Goal: Information Seeking & Learning: Understand process/instructions

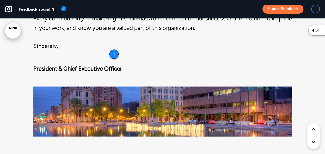
scroll to position [521, 0]
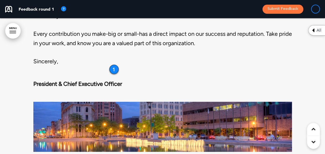
click at [107, 66] on div "Welcome Aboard We're excited you're here and looking forward to the journey ahe…" at bounding box center [162, 22] width 259 height 304
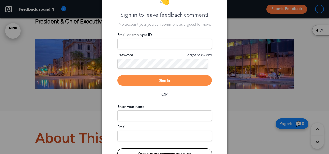
click at [61, 120] on div at bounding box center [164, 77] width 329 height 154
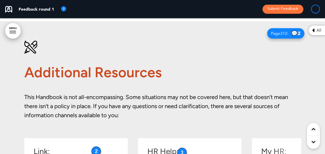
scroll to position [800, 0]
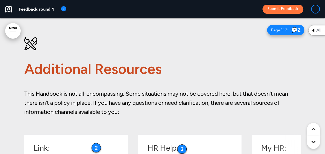
click at [300, 27] on span "2" at bounding box center [299, 30] width 3 height 6
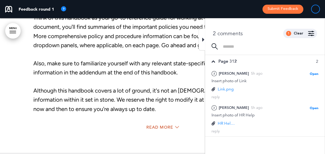
scroll to position [638, 0]
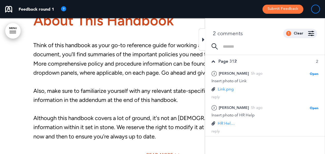
click at [164, 74] on p "Think of this handbook as your go-to reference guide for working at our organiz…" at bounding box center [162, 59] width 259 height 36
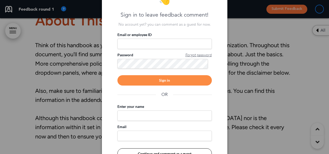
click at [290, 48] on div at bounding box center [164, 77] width 329 height 154
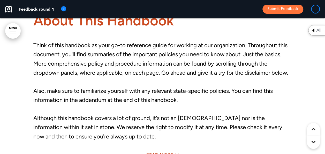
click at [315, 128] on div at bounding box center [313, 129] width 13 height 13
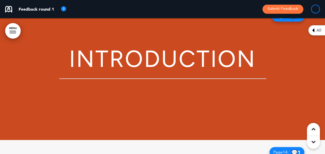
scroll to position [175, 0]
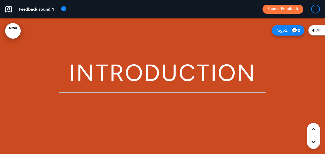
click at [287, 27] on div "Page 2 : 💬 0" at bounding box center [288, 30] width 33 height 10
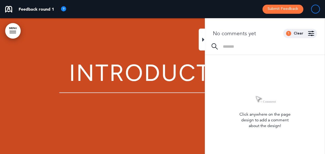
click at [173, 110] on div "Introduction" at bounding box center [162, 86] width 259 height 88
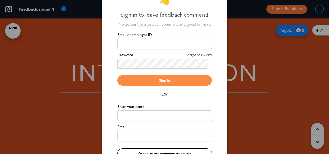
click at [287, 80] on div at bounding box center [164, 77] width 329 height 154
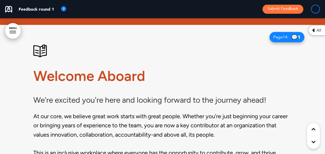
scroll to position [299, 0]
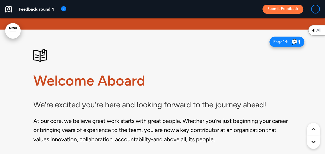
click at [284, 40] on span "14" at bounding box center [285, 41] width 5 height 5
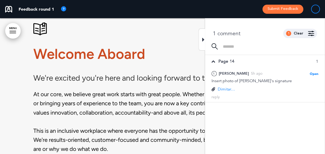
scroll to position [330, 0]
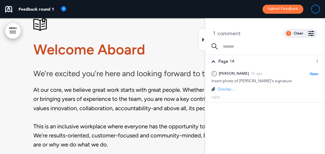
click at [108, 110] on p "At our core, we believe great work starts with great people. Whether you're jus…" at bounding box center [162, 98] width 259 height 27
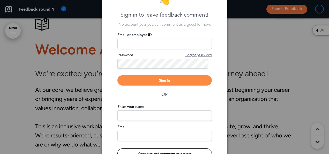
click at [265, 53] on div at bounding box center [164, 77] width 329 height 154
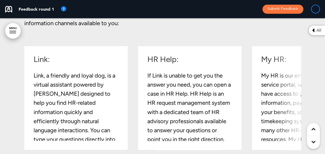
scroll to position [899, 0]
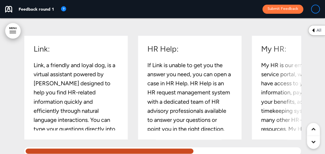
click at [116, 124] on div "Link: Link, a friendly and loyal dog, is a virtual assistant powered by [PERSON…" at bounding box center [78, 87] width 90 height 85
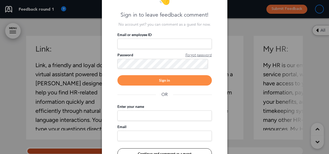
click at [61, 52] on div at bounding box center [164, 77] width 329 height 154
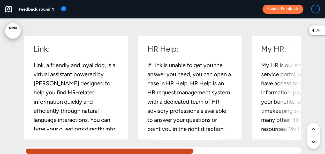
click at [120, 124] on div "Link: Link, a friendly and loyal dog, is a virtual assistant powered by [PERSON…" at bounding box center [78, 87] width 90 height 85
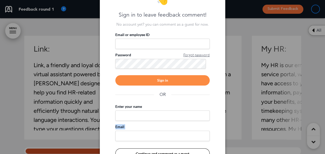
click at [120, 124] on div "Email" at bounding box center [162, 132] width 94 height 17
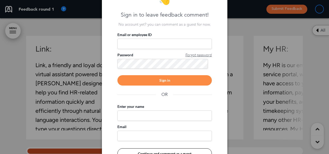
drag, startPoint x: 120, startPoint y: 124, endPoint x: 81, endPoint y: 102, distance: 44.6
click at [81, 102] on div at bounding box center [164, 77] width 329 height 154
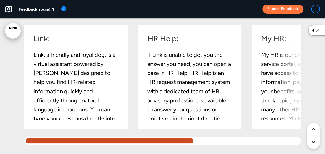
scroll to position [919, 0]
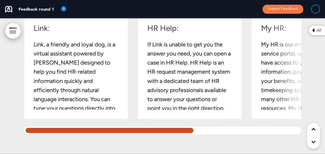
click at [88, 102] on p "Link, a friendly and loyal dog, is a virtual assistant powered by [PERSON_NAME]…" at bounding box center [76, 85] width 84 height 91
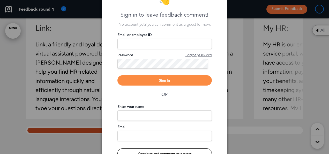
click at [88, 102] on div at bounding box center [164, 77] width 329 height 154
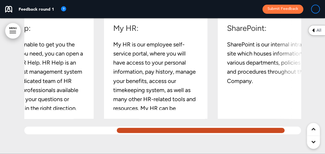
scroll to position [0, 168]
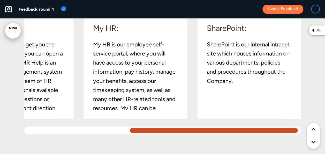
click at [215, 145] on div "Additional Resources This Handbook is not all-encompassing. Some situations may…" at bounding box center [162, 25] width 277 height 255
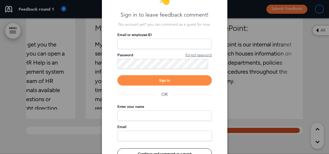
click at [245, 117] on div at bounding box center [164, 77] width 329 height 154
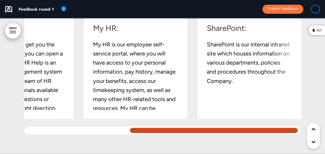
click at [177, 131] on div "Link: Link, a friendly and loyal dog, is a virtual assistant powered by [PERSON…" at bounding box center [162, 74] width 277 height 119
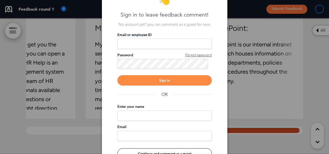
drag, startPoint x: 177, startPoint y: 131, endPoint x: 99, endPoint y: 136, distance: 77.7
click at [99, 136] on div at bounding box center [164, 77] width 329 height 154
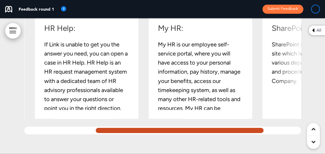
scroll to position [0, 114]
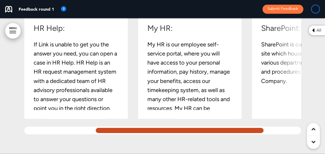
click at [72, 79] on p "If Link is unable to get you the answer you need, you can open a case in HR Hel…" at bounding box center [76, 85] width 84 height 91
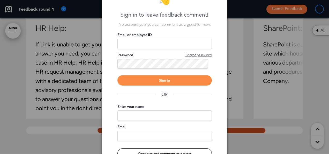
click at [72, 79] on div at bounding box center [164, 77] width 329 height 154
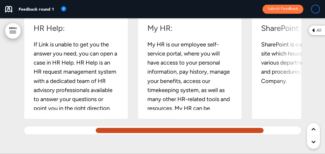
click at [72, 79] on p "If Link is unable to get you the answer you need, you can open a case in HR Hel…" at bounding box center [76, 85] width 84 height 91
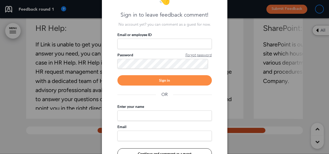
click at [72, 79] on div at bounding box center [164, 77] width 329 height 154
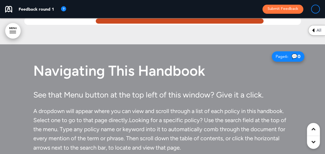
scroll to position [1033, 0]
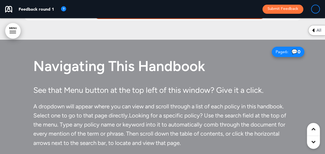
click at [11, 27] on link "MENU" at bounding box center [13, 31] width 16 height 16
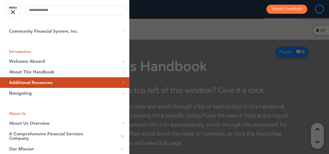
click at [159, 66] on div at bounding box center [164, 77] width 329 height 154
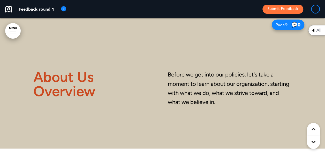
scroll to position [1471, 0]
